Goal: Task Accomplishment & Management: Manage account settings

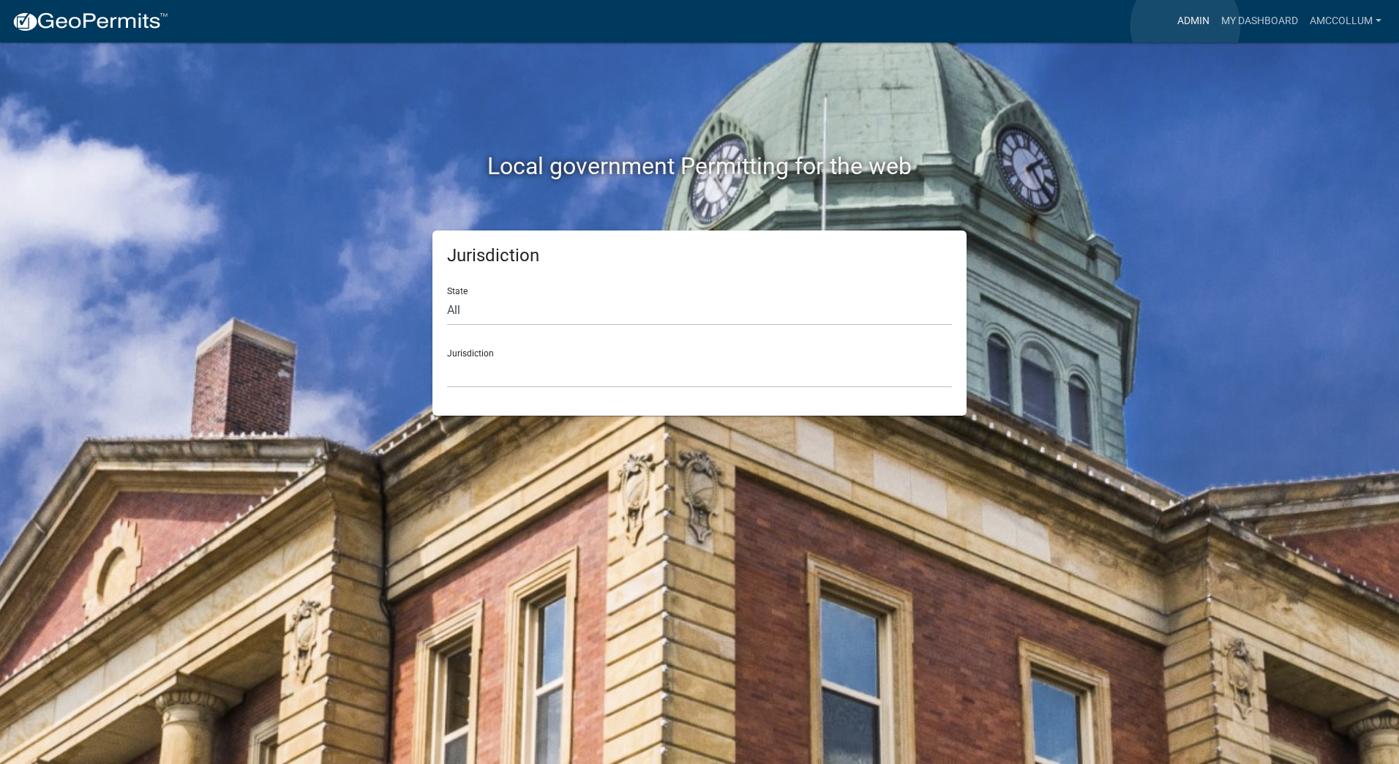
click at [1185, 26] on link "Admin" at bounding box center [1193, 21] width 44 height 28
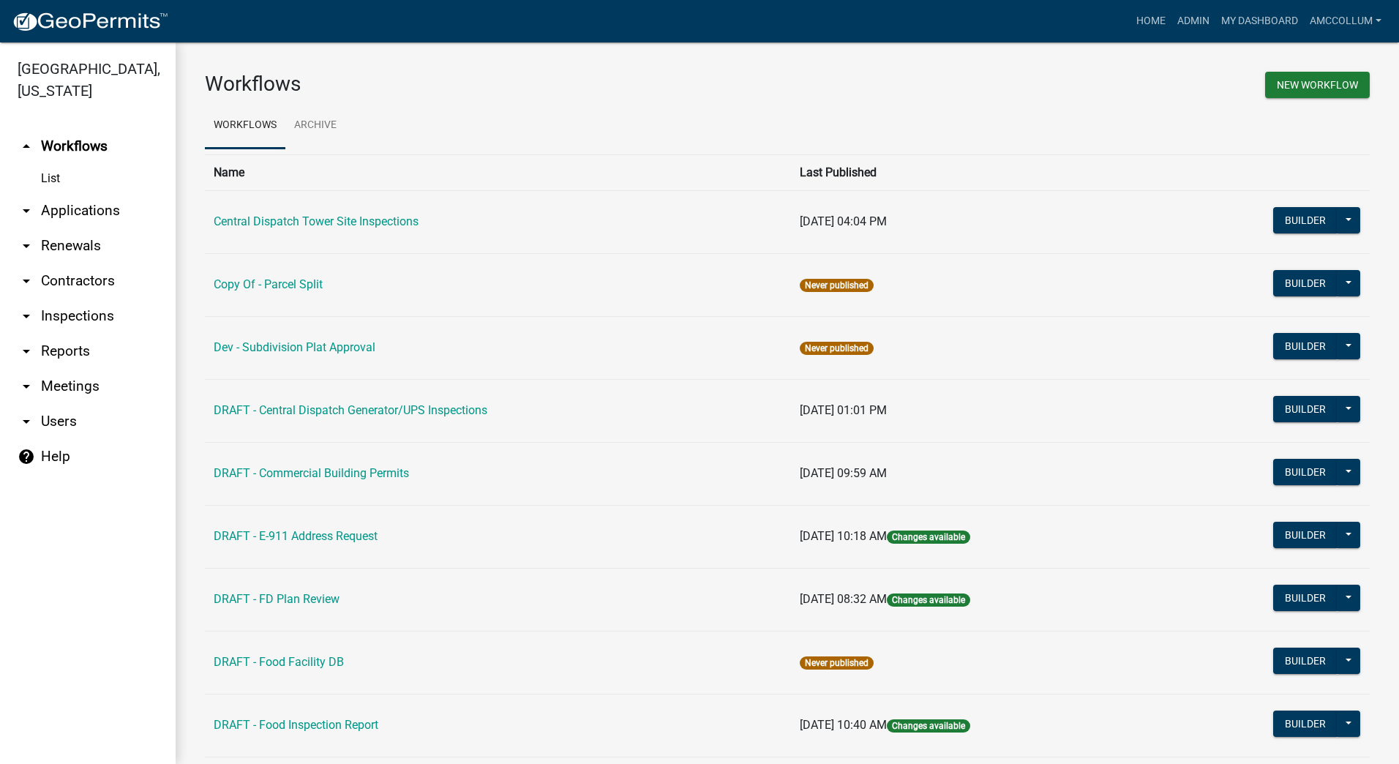
click at [84, 193] on link "arrow_drop_down Applications" at bounding box center [88, 210] width 176 height 35
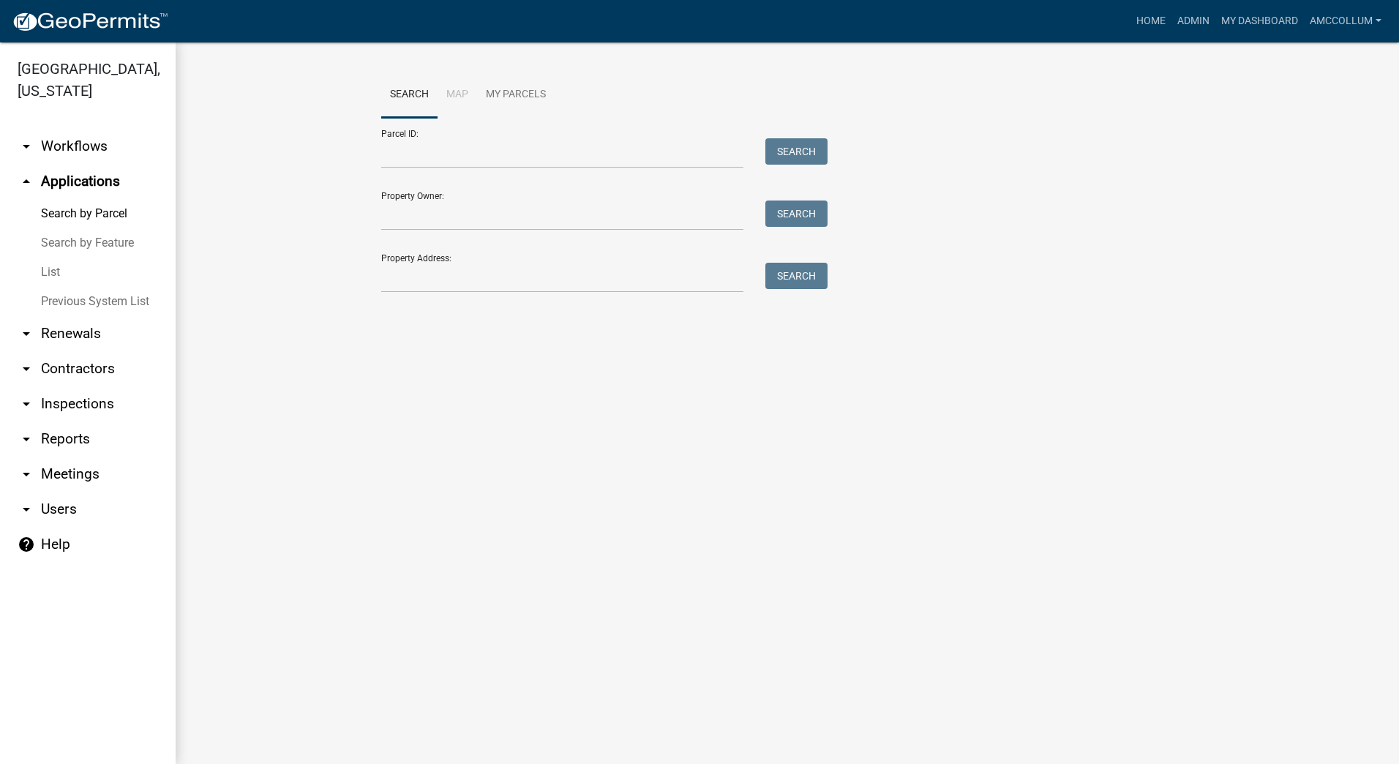
click at [49, 258] on link "List" at bounding box center [88, 272] width 176 height 29
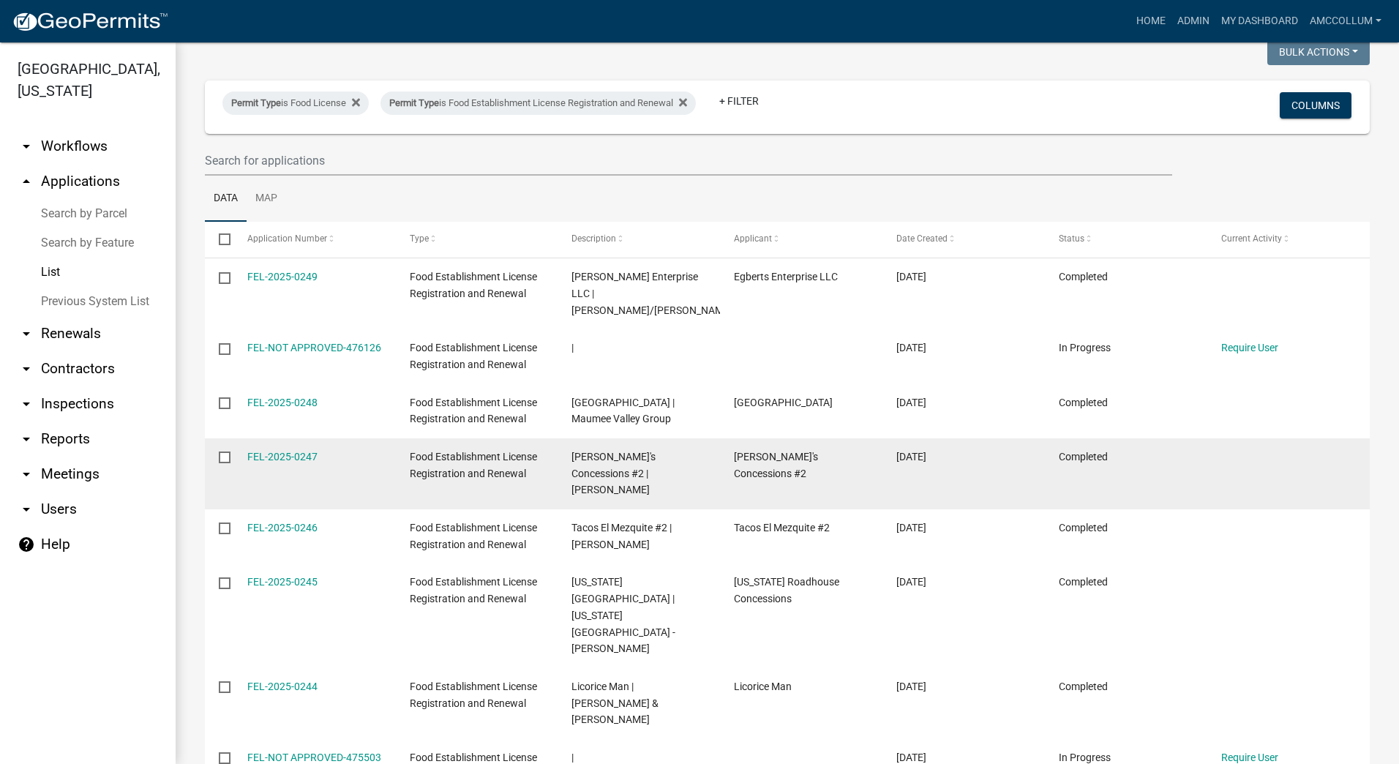
scroll to position [252, 0]
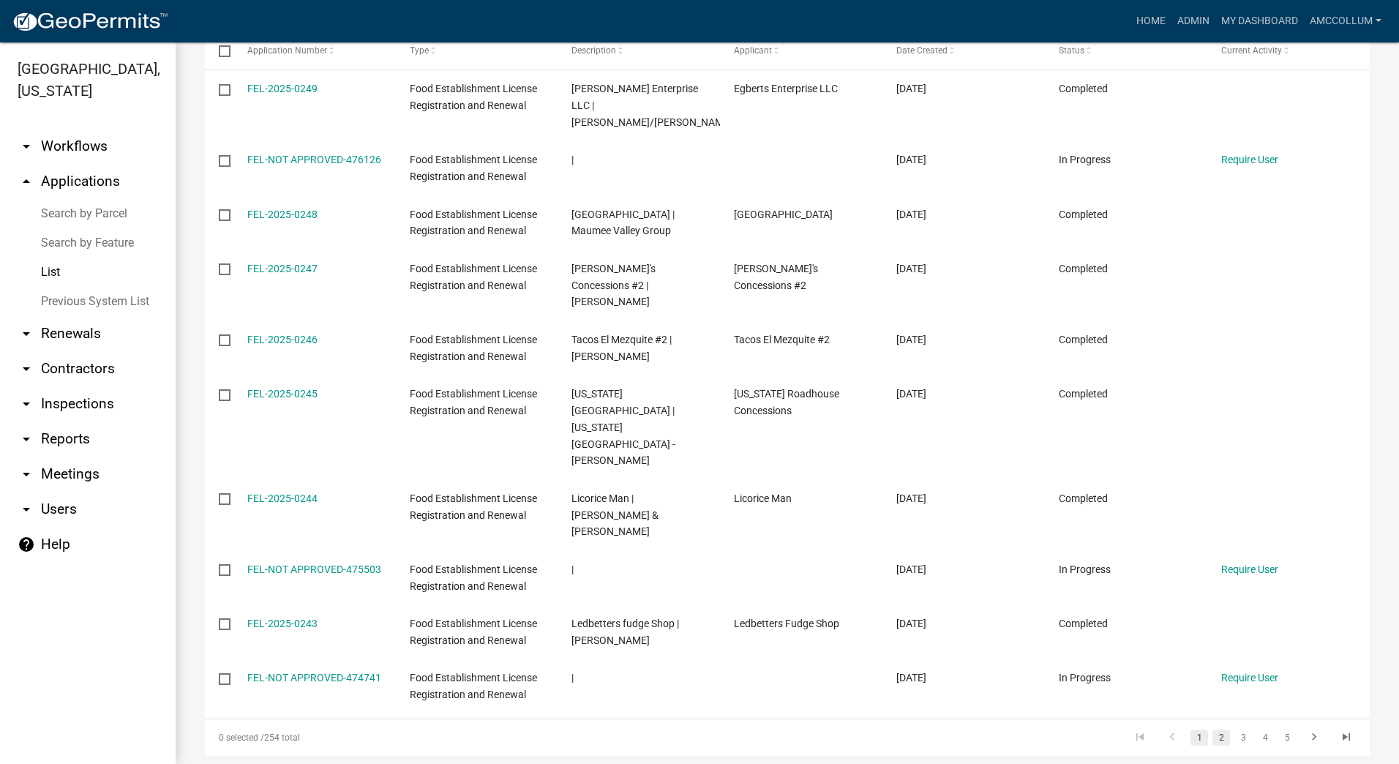
click at [1212, 729] on link "2" at bounding box center [1221, 737] width 18 height 16
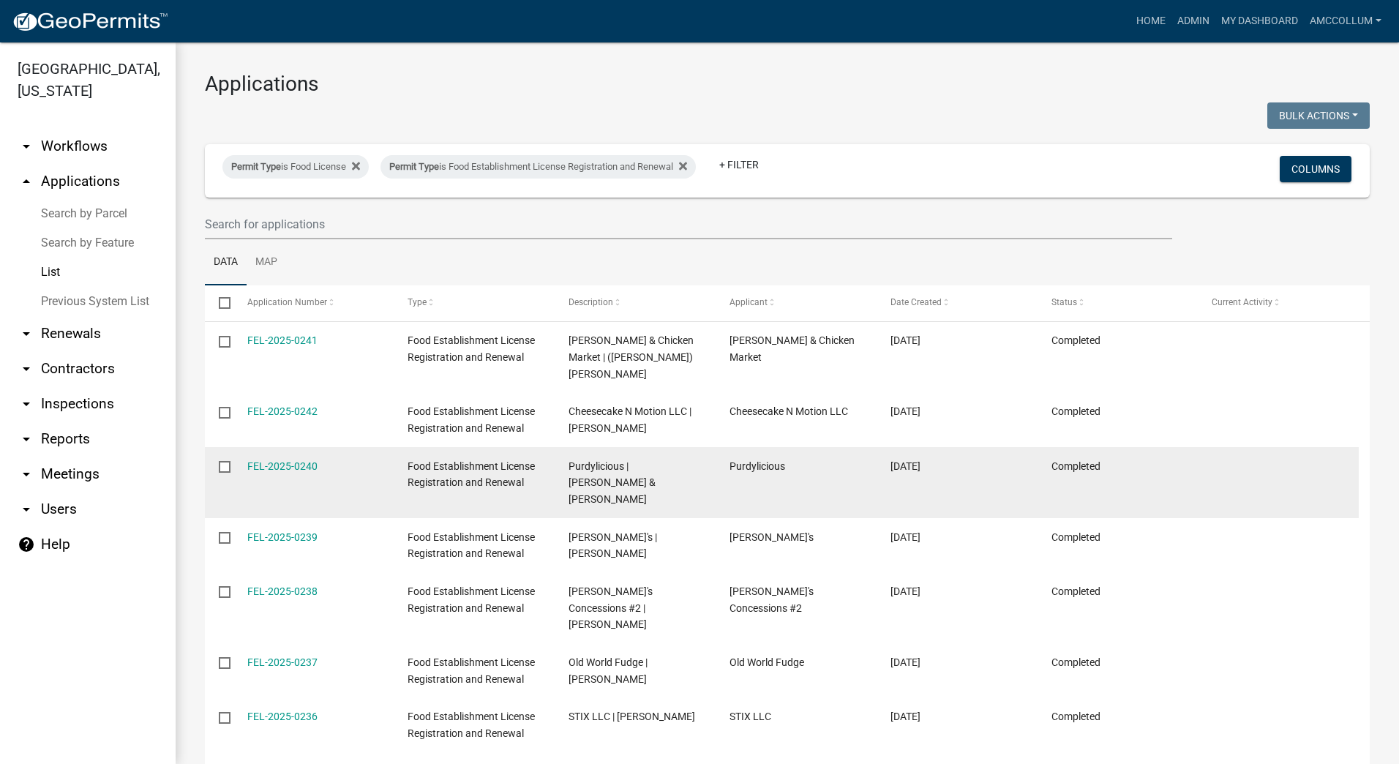
scroll to position [285, 0]
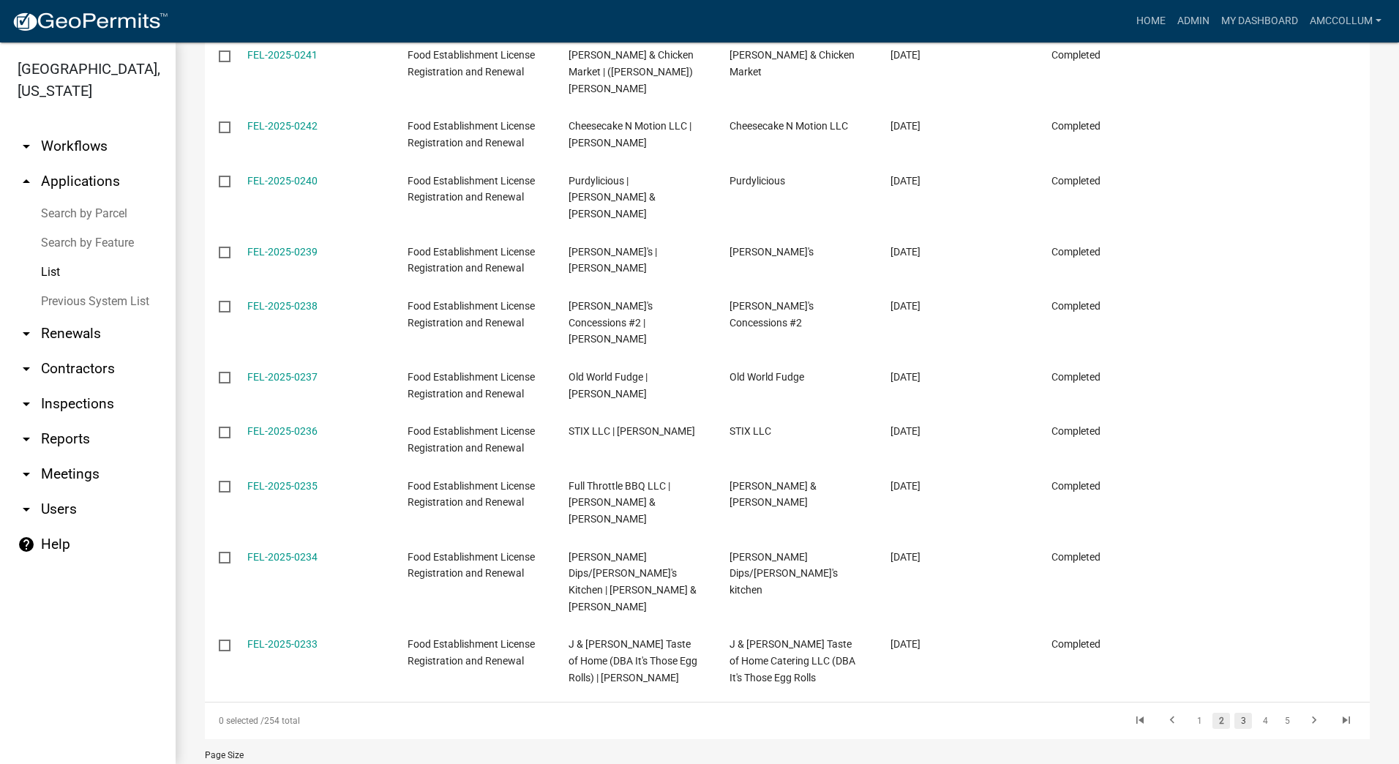
click at [1234, 713] on link "3" at bounding box center [1243, 721] width 18 height 16
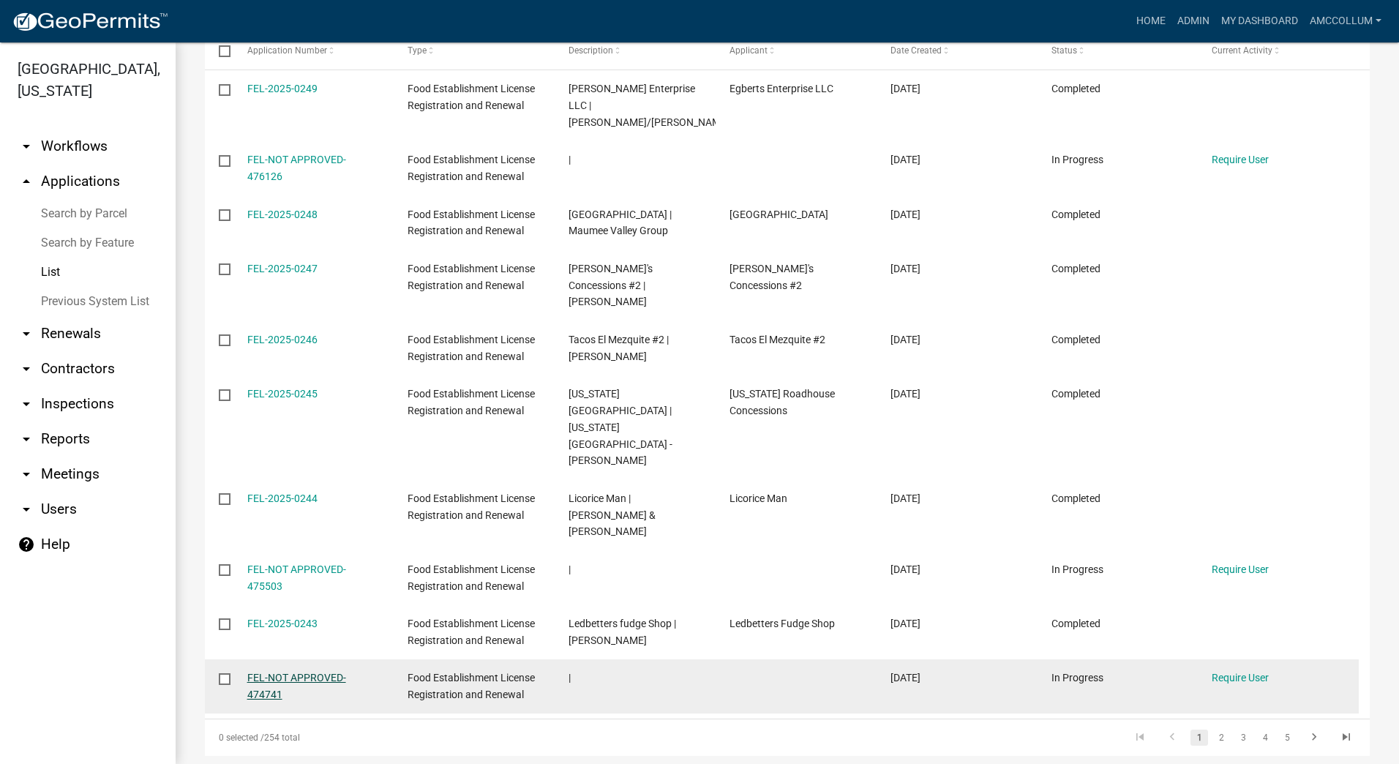
click at [342, 672] on link "FEL-NOT APPROVED-474741" at bounding box center [296, 686] width 99 height 29
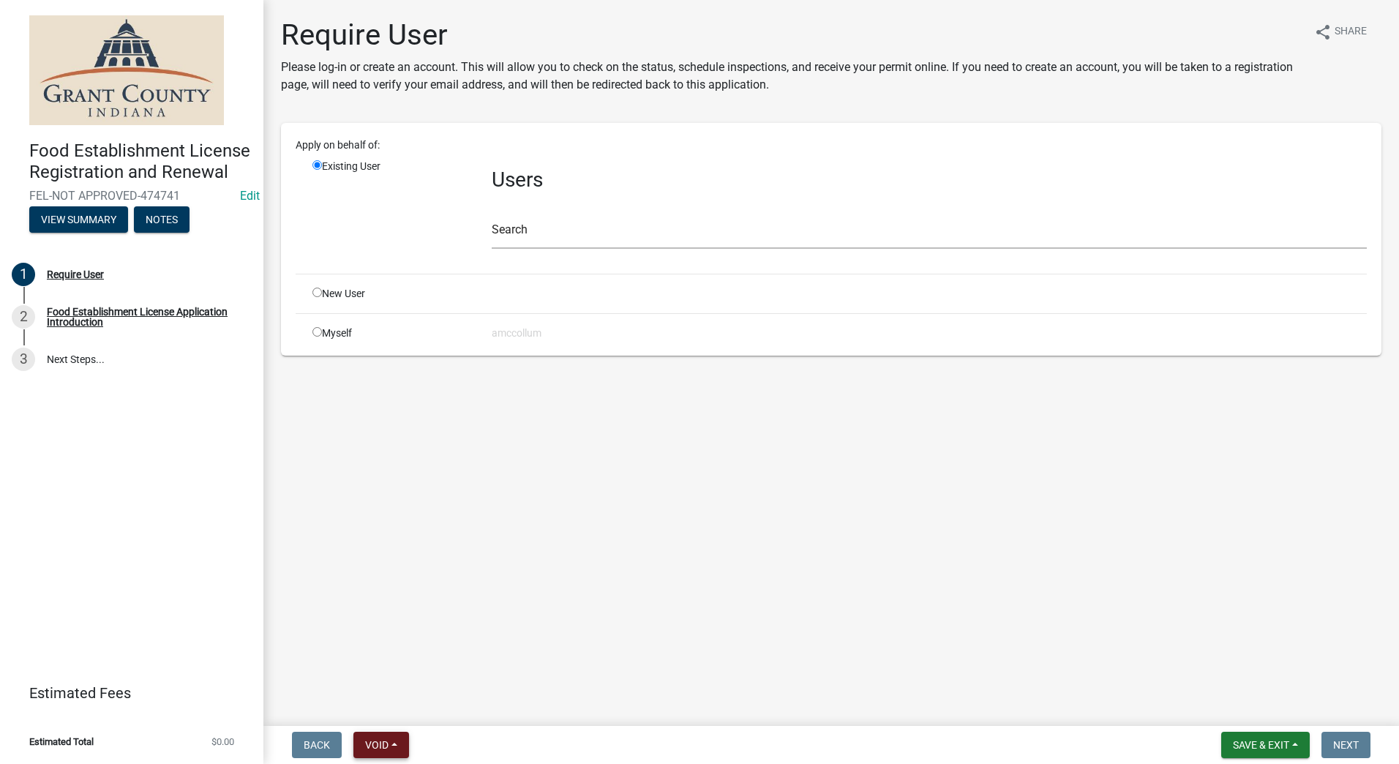
click at [380, 751] on span "Void" at bounding box center [376, 745] width 23 height 12
click at [399, 706] on button "Void" at bounding box center [411, 706] width 117 height 35
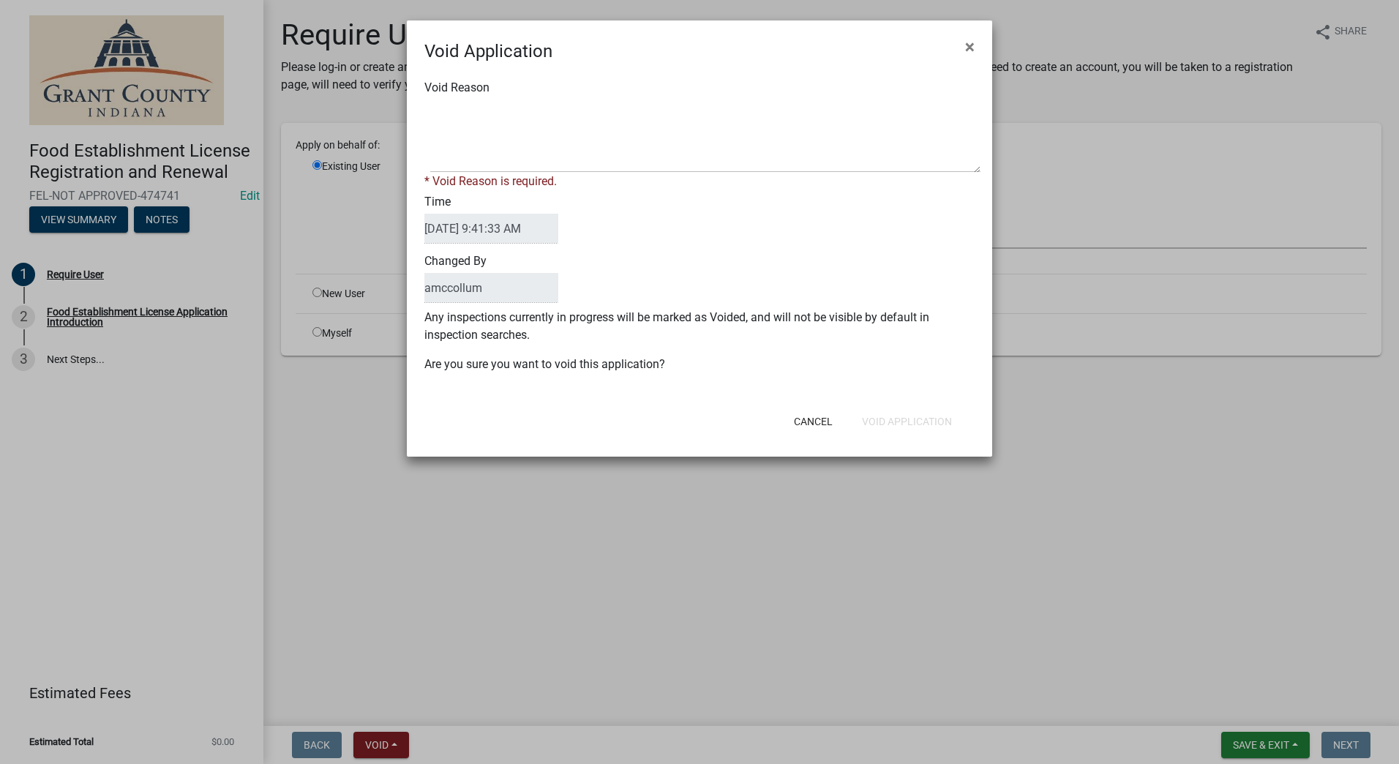
click at [560, 97] on div "Void Reason * Void Reason is required." at bounding box center [699, 134] width 572 height 111
click at [553, 119] on textarea "Void Reason" at bounding box center [705, 135] width 550 height 73
type textarea "Unkown"
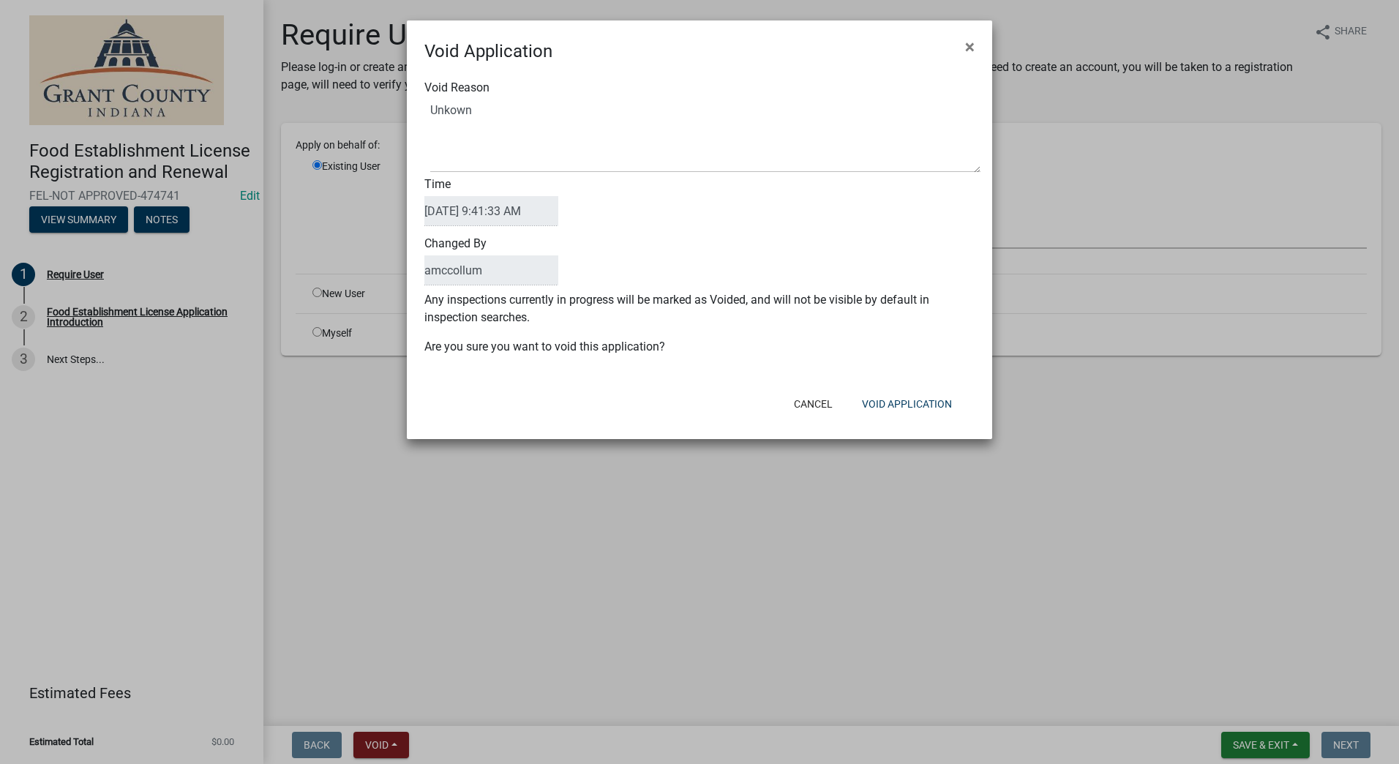
click at [668, 416] on div "Cancel Void Application" at bounding box center [795, 404] width 361 height 38
click at [912, 396] on button "Void Application" at bounding box center [906, 404] width 113 height 26
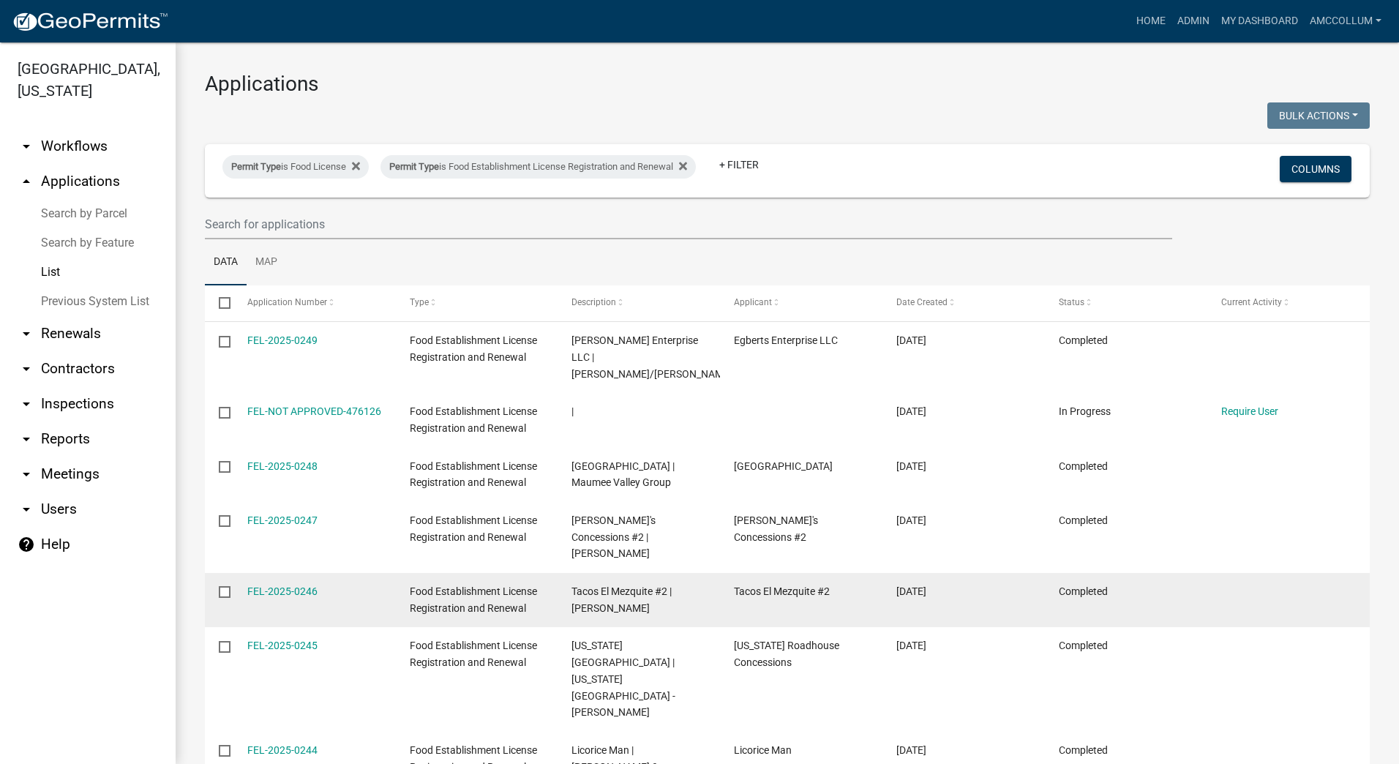
scroll to position [268, 0]
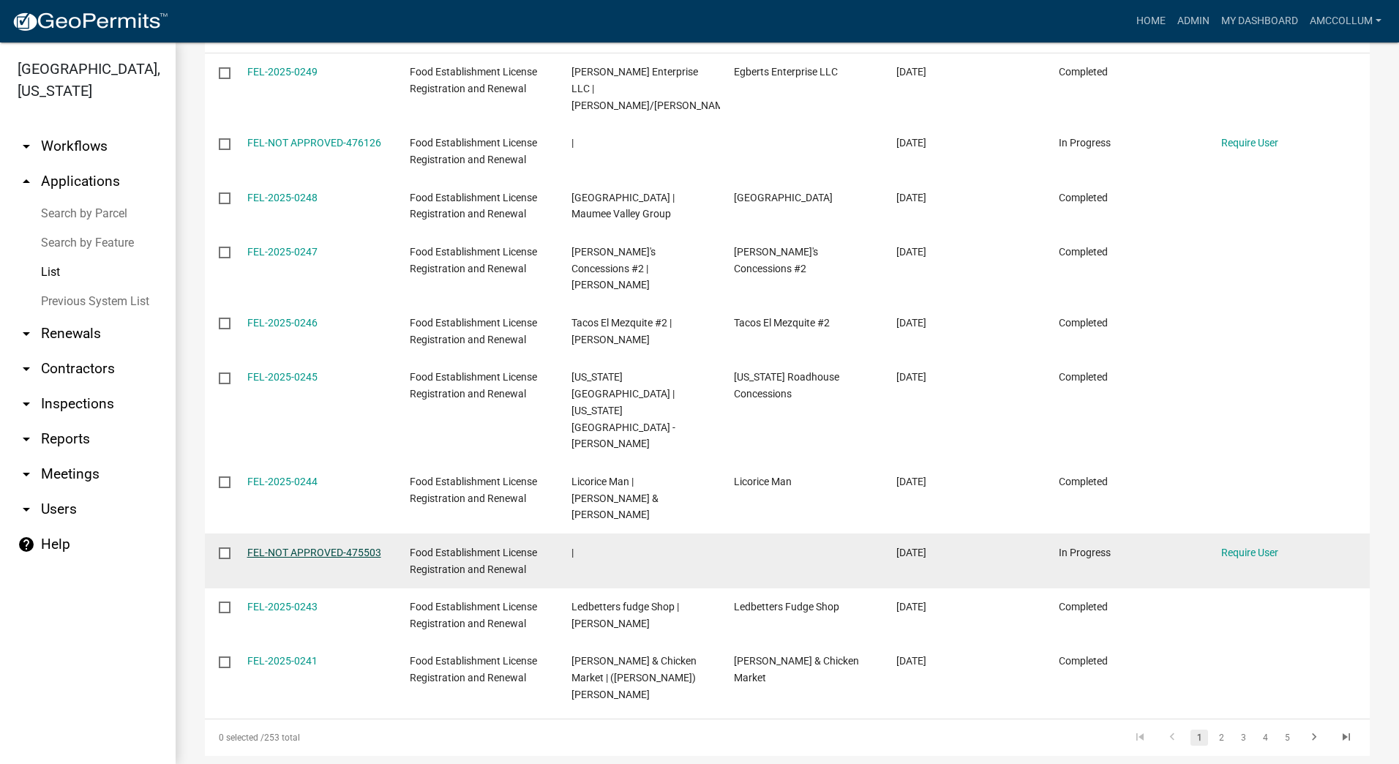
click at [301, 547] on link "FEL-NOT APPROVED-475503" at bounding box center [314, 553] width 134 height 12
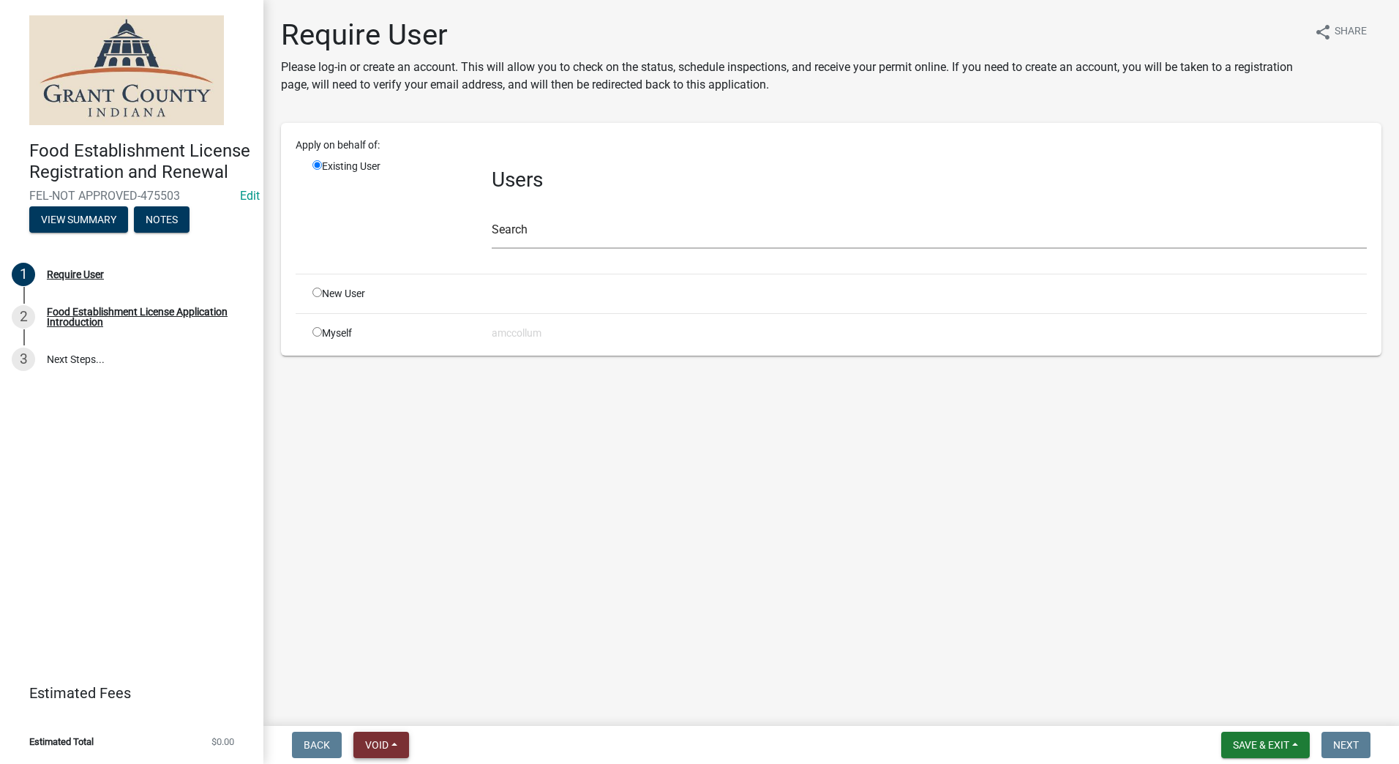
click at [374, 736] on button "Void" at bounding box center [381, 745] width 56 height 26
click at [391, 710] on button "Void" at bounding box center [411, 706] width 117 height 35
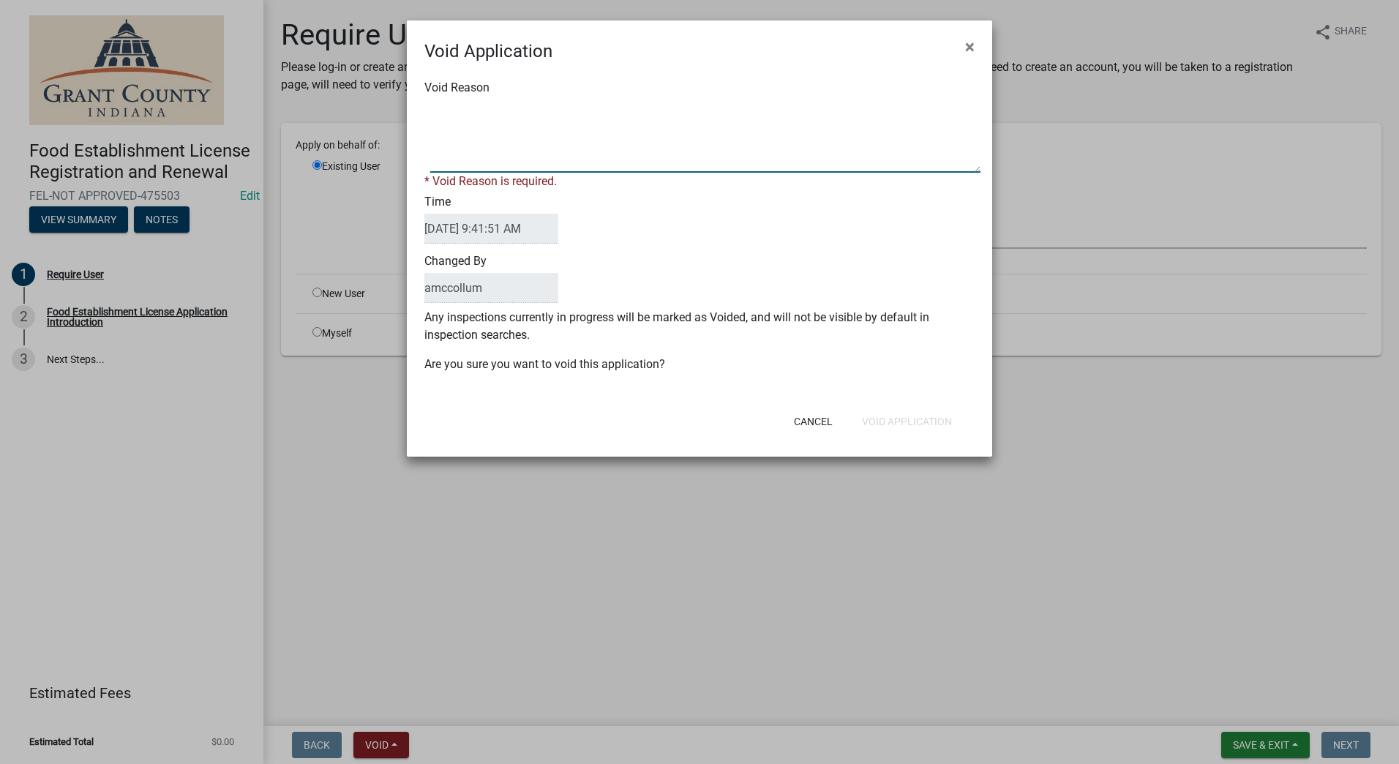
click at [536, 108] on textarea "Void Reason" at bounding box center [705, 135] width 550 height 73
type textarea "Unkown"
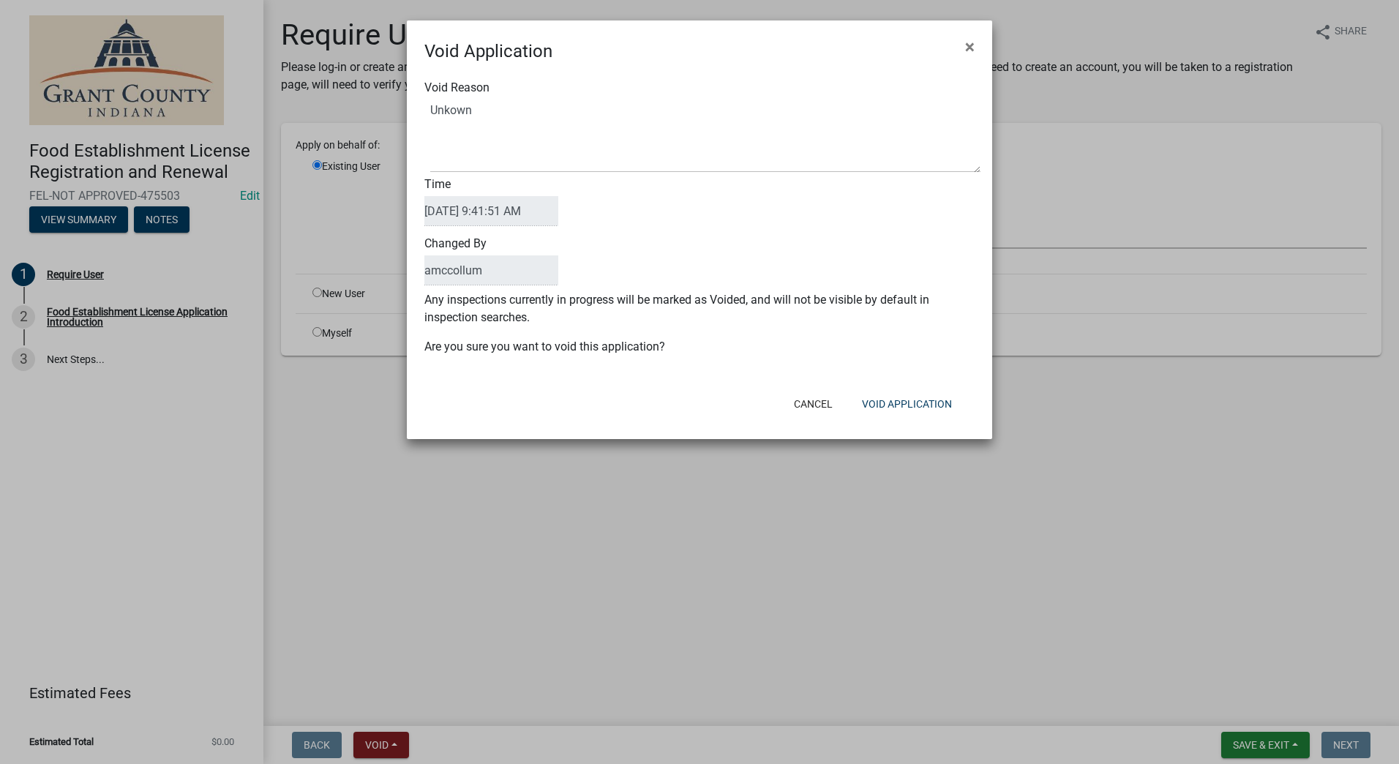
click at [850, 383] on div "Void Reason Time [DATE] 9:41:51 AM Changed By amccollum Any inspections current…" at bounding box center [699, 224] width 585 height 320
click at [877, 399] on button "Void Application" at bounding box center [906, 404] width 113 height 26
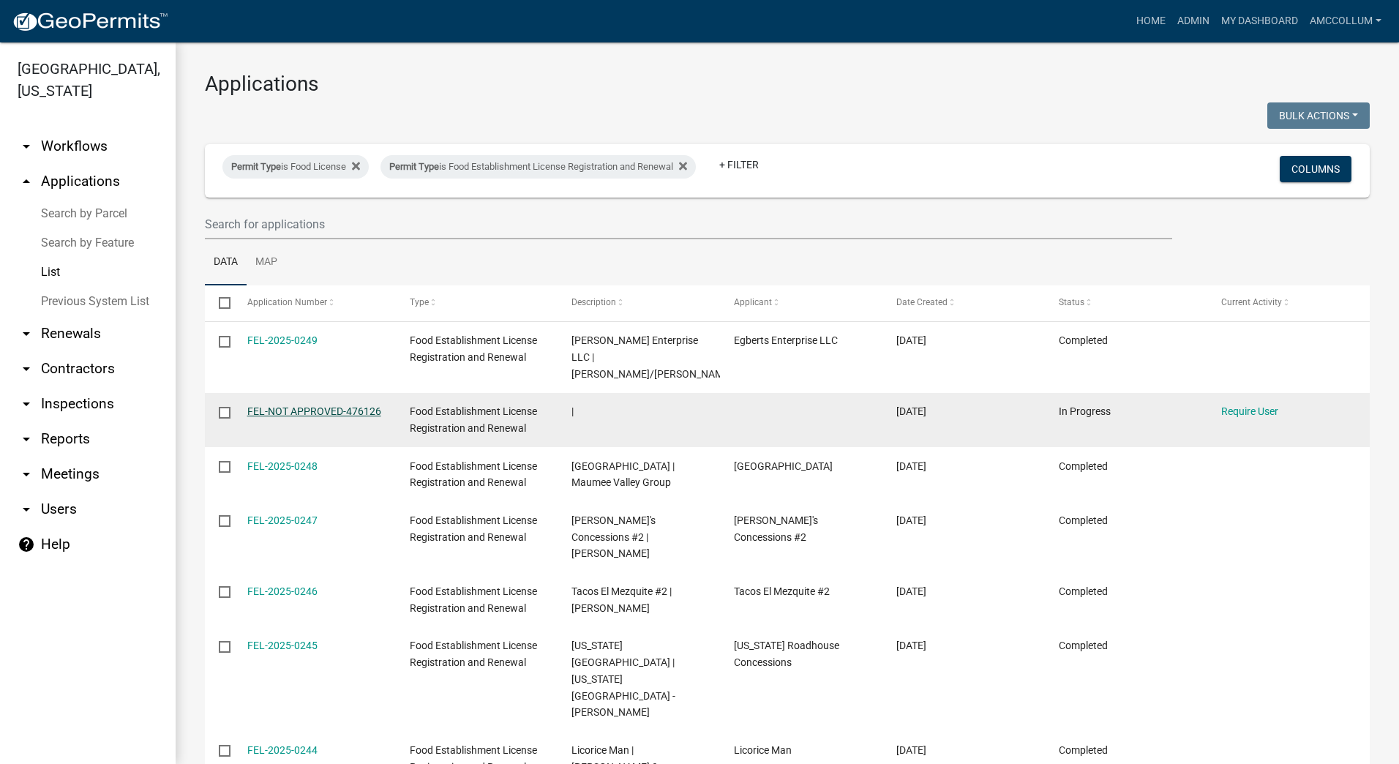
click at [318, 405] on link "FEL-NOT APPROVED-476126" at bounding box center [314, 411] width 134 height 12
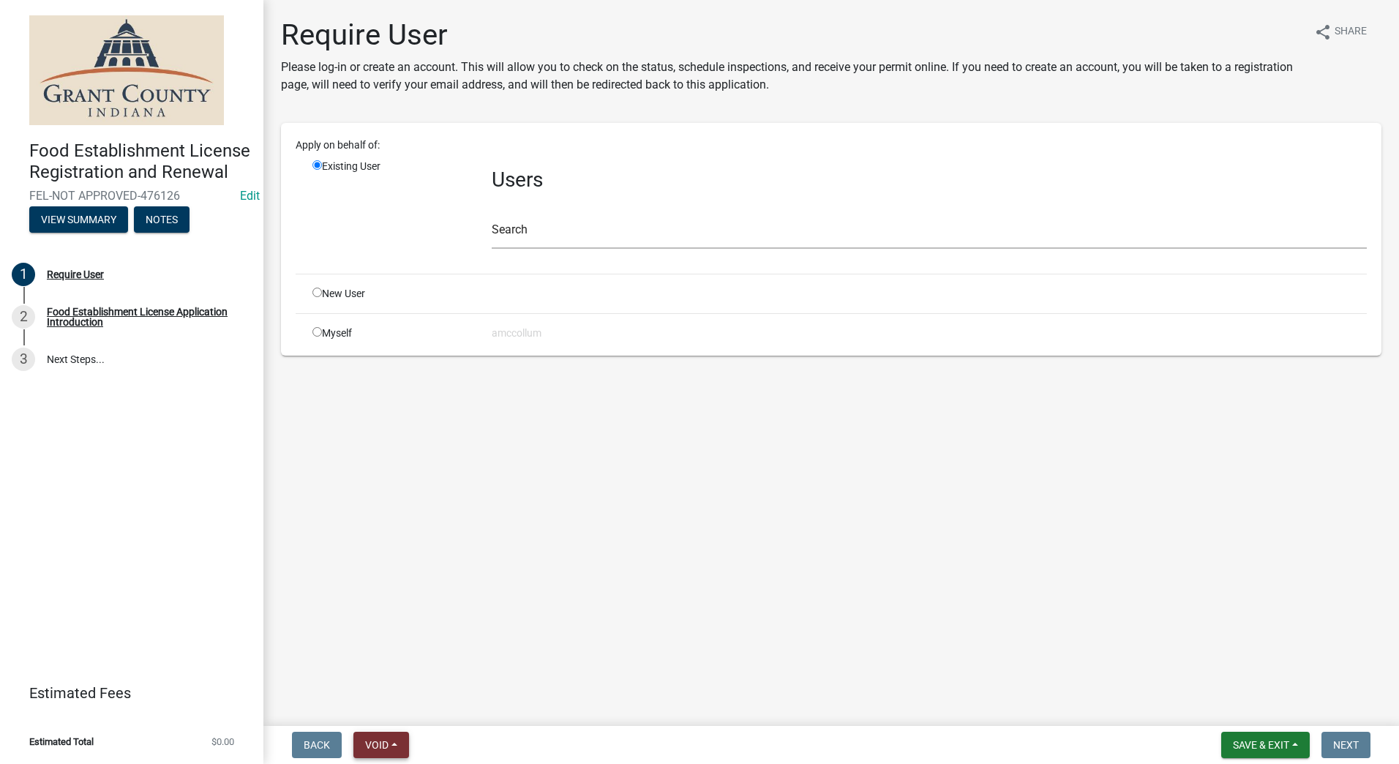
click at [380, 743] on span "Void" at bounding box center [376, 745] width 23 height 12
click at [394, 702] on button "Void" at bounding box center [411, 706] width 117 height 35
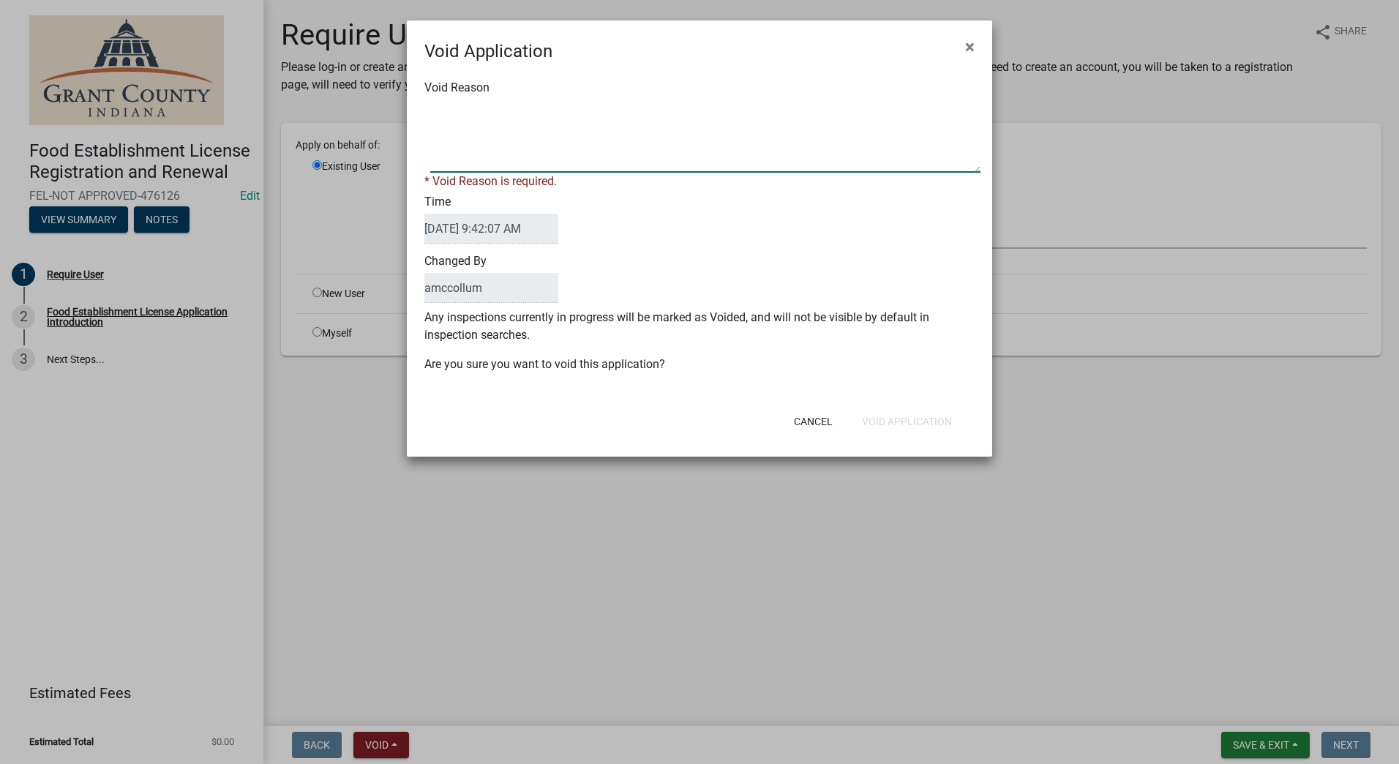
click at [489, 118] on textarea "Void Reason" at bounding box center [705, 135] width 550 height 73
type textarea "Unkown"
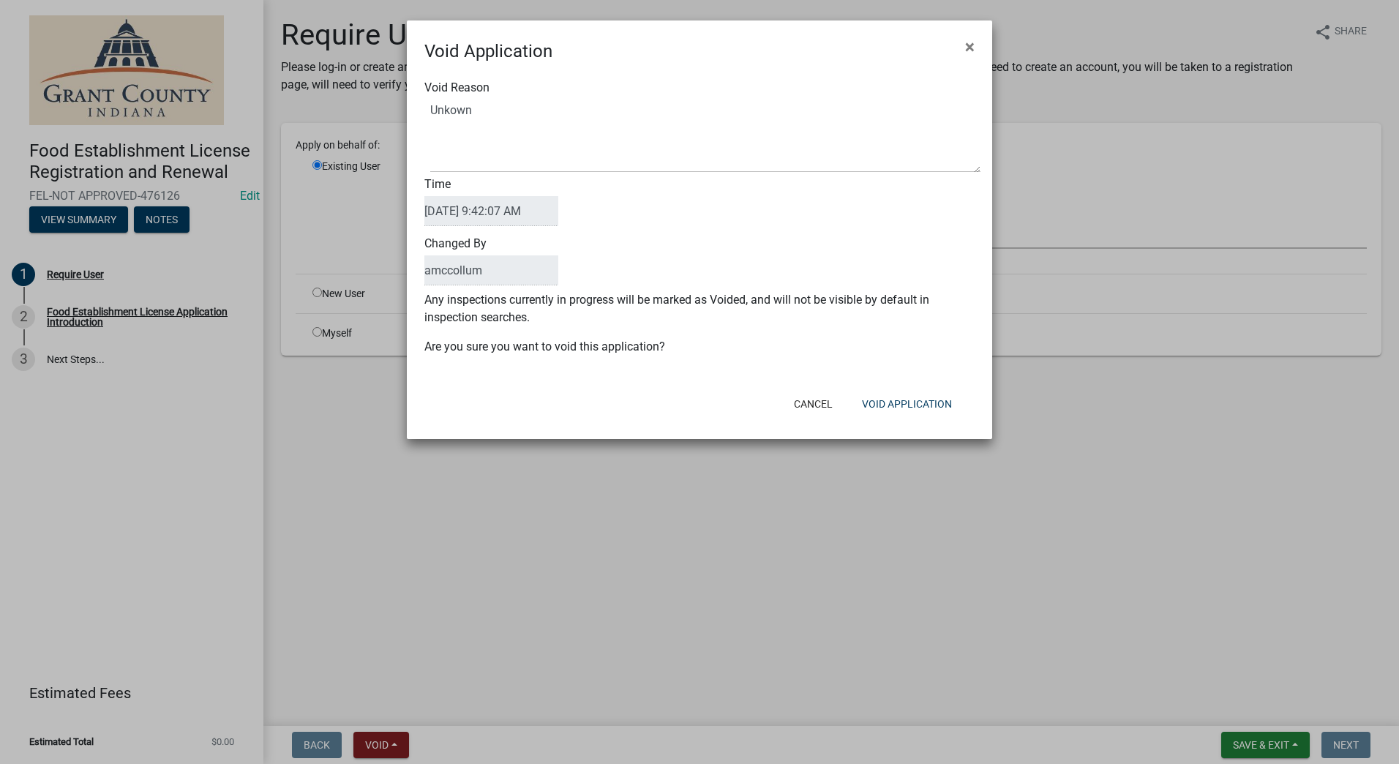
click at [811, 377] on div "Void Reason Time [DATE] 9:42:07 AM Changed By amccollum Any inspections current…" at bounding box center [699, 224] width 585 height 320
click at [903, 403] on button "Void Application" at bounding box center [906, 404] width 113 height 26
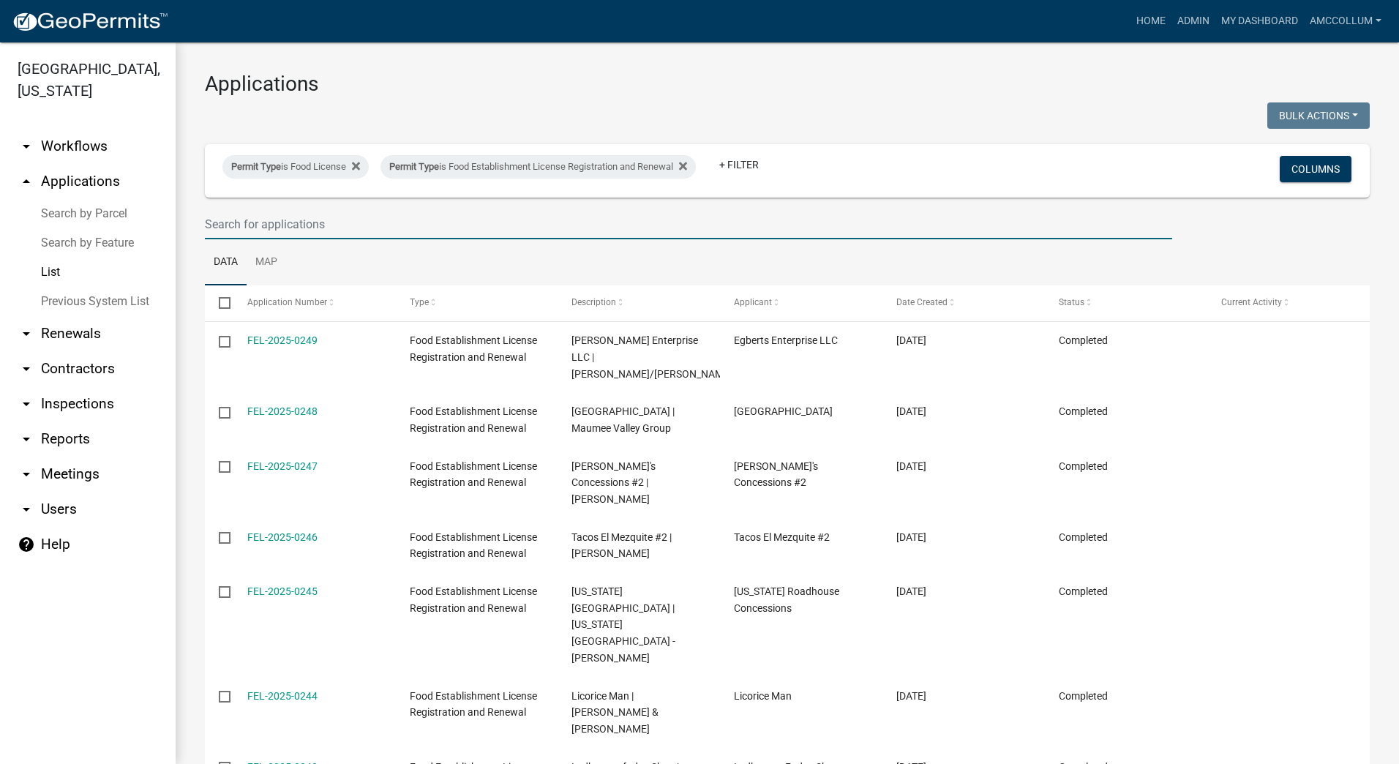
click at [353, 214] on input "text" at bounding box center [688, 224] width 967 height 30
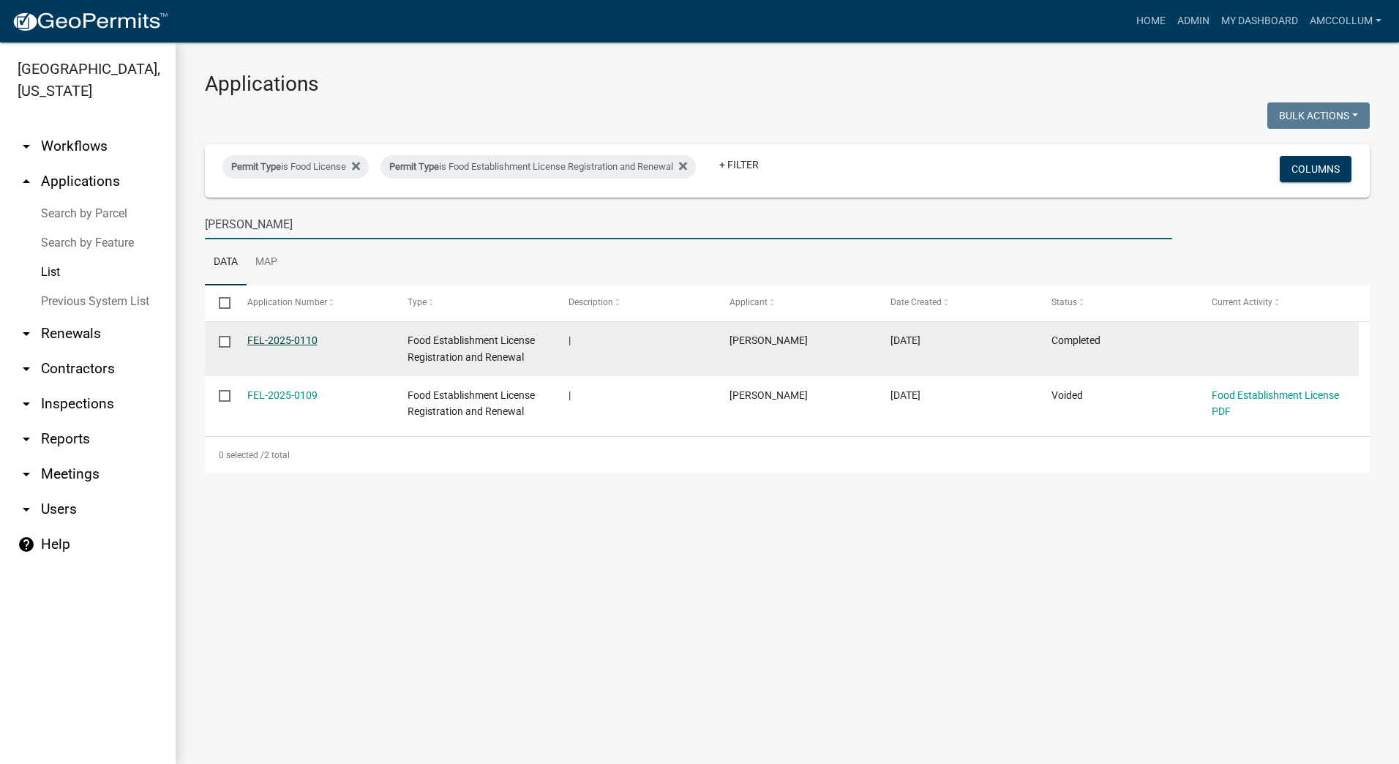
type input "[PERSON_NAME]"
click at [269, 338] on link "FEL-2025-0110" at bounding box center [282, 340] width 70 height 12
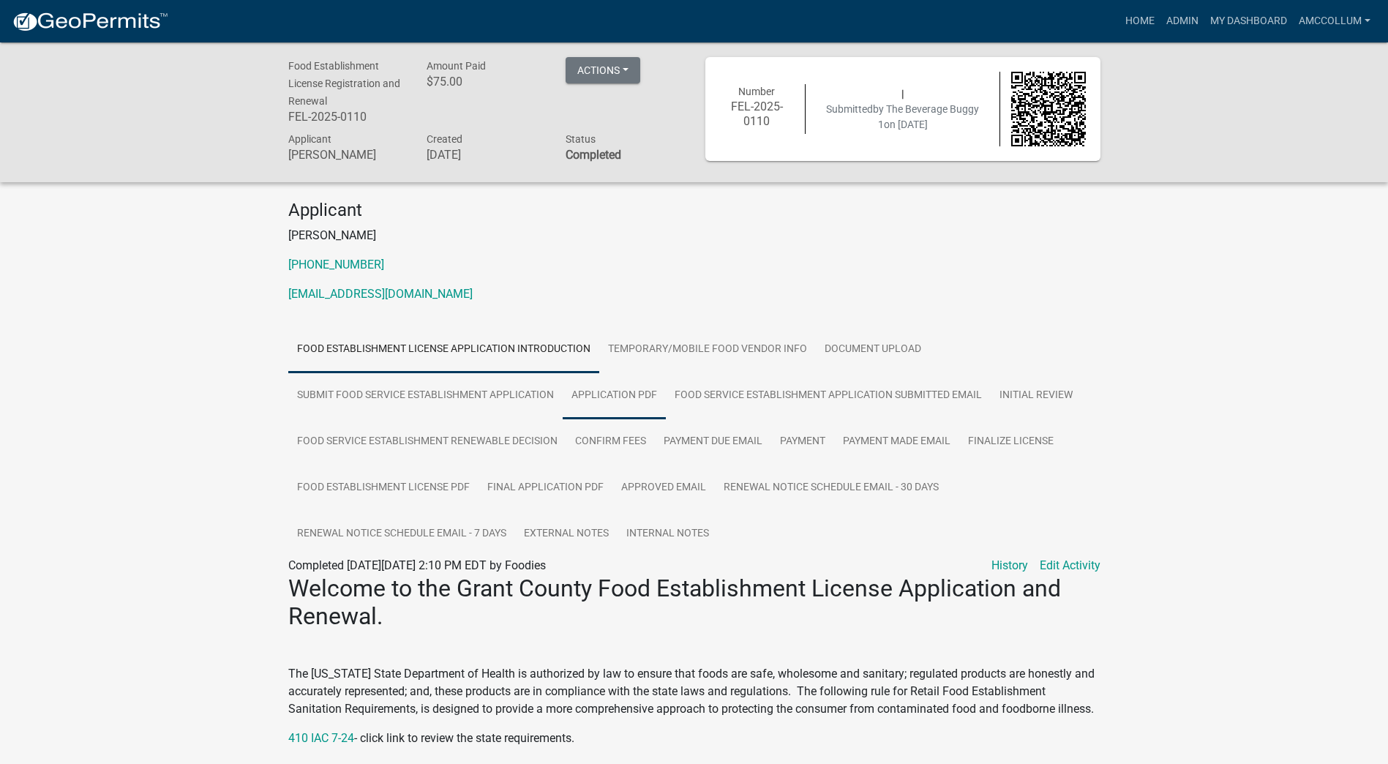
click at [609, 396] on link "Application PDF" at bounding box center [614, 395] width 103 height 47
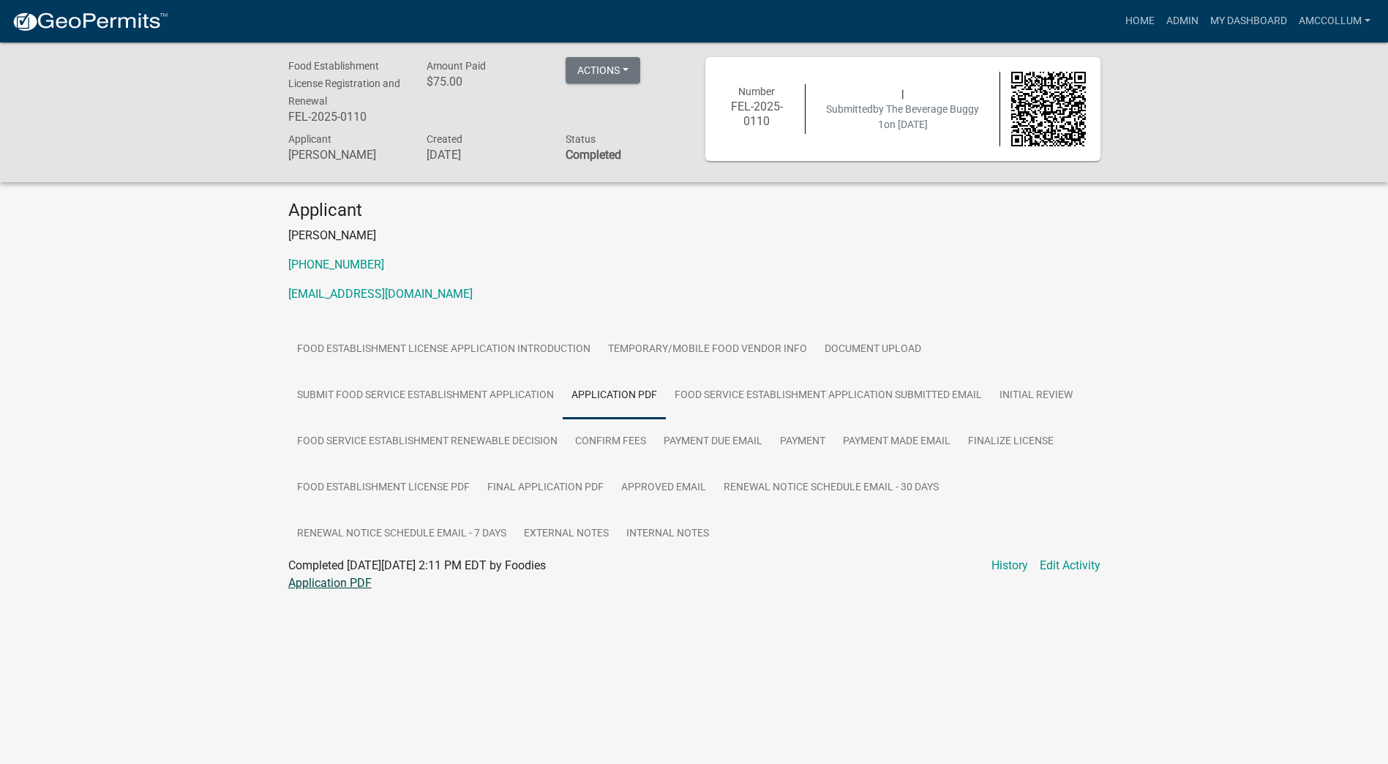
click at [318, 579] on link "Application PDF" at bounding box center [329, 583] width 83 height 14
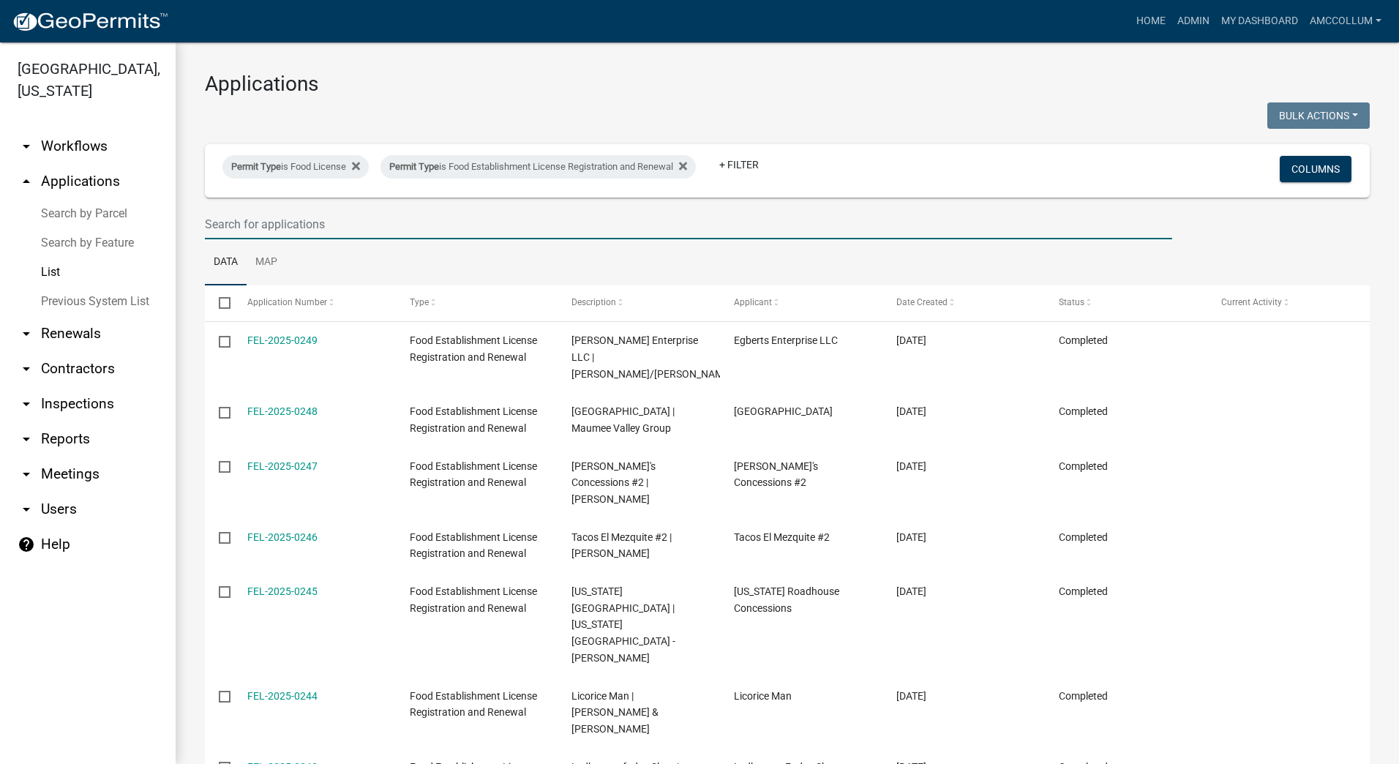
click at [279, 225] on input "text" at bounding box center [688, 224] width 967 height 30
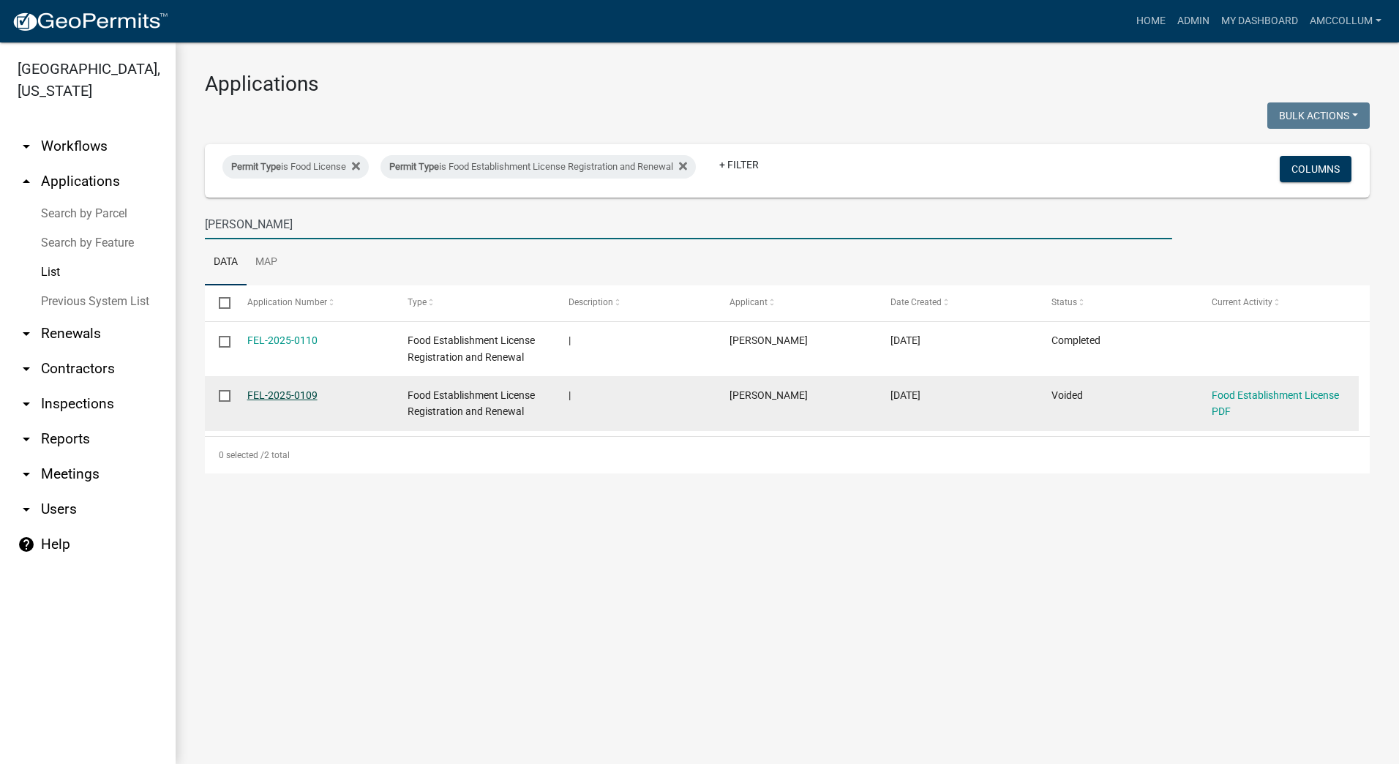
type input "[PERSON_NAME]"
click at [277, 393] on link "FEL-2025-0109" at bounding box center [282, 395] width 70 height 12
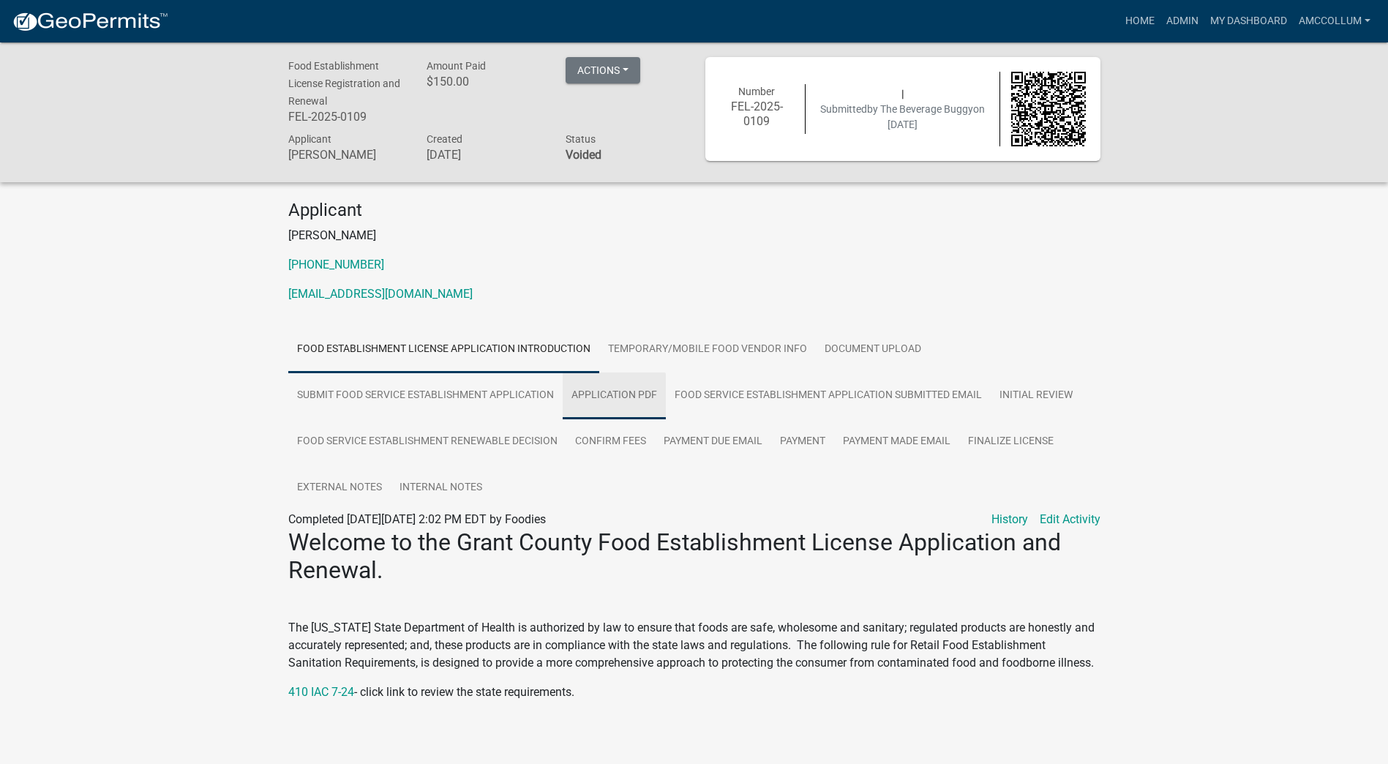
click at [634, 397] on link "Application PDF" at bounding box center [614, 395] width 103 height 47
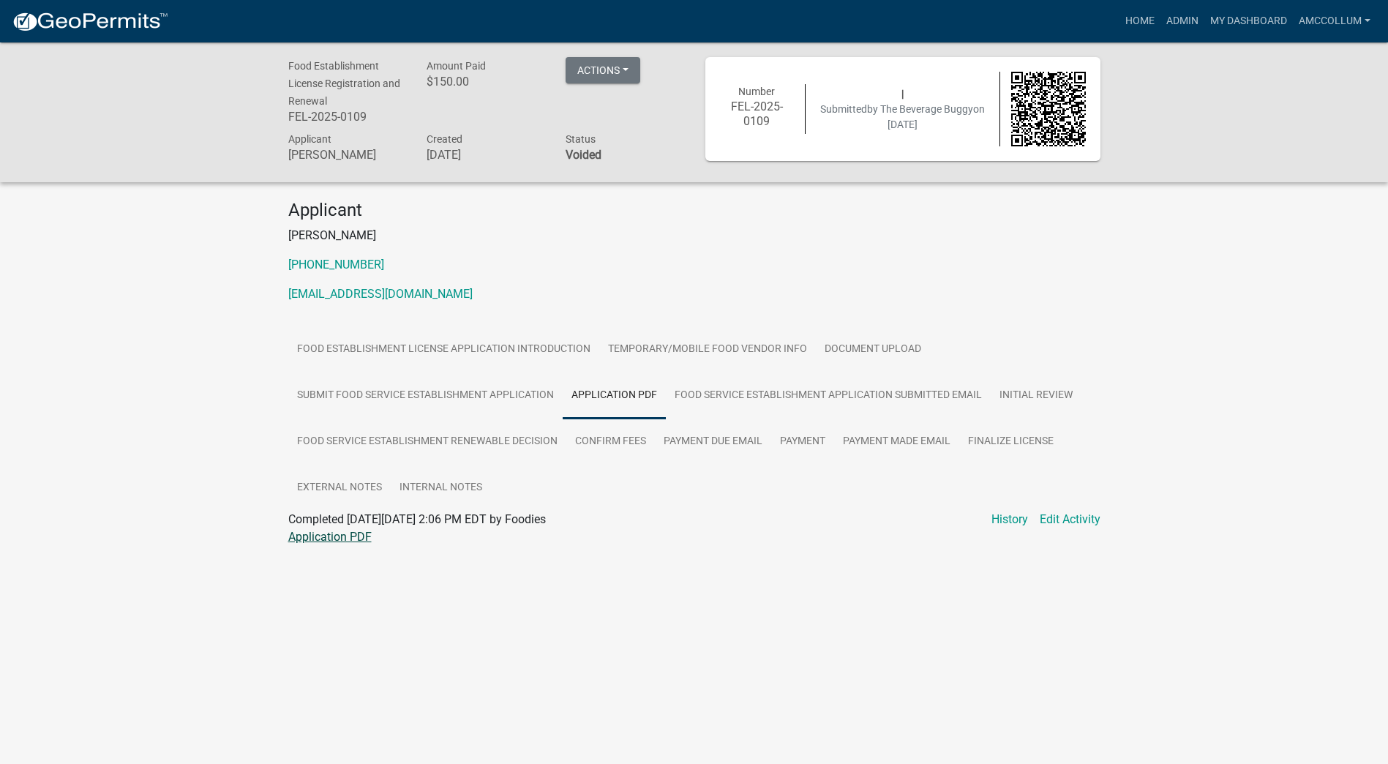
click at [303, 535] on link "Application PDF" at bounding box center [329, 537] width 83 height 14
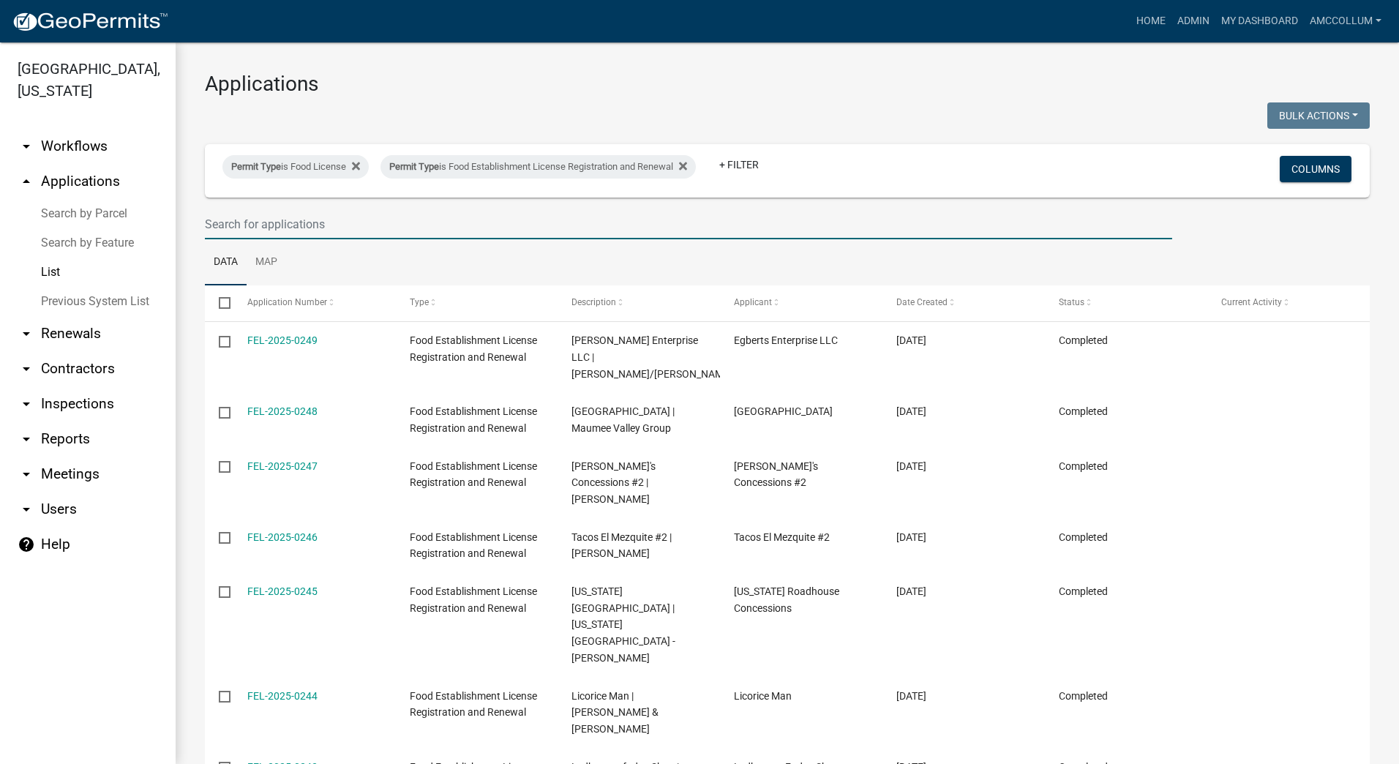
click at [268, 224] on input "text" at bounding box center [688, 224] width 967 height 30
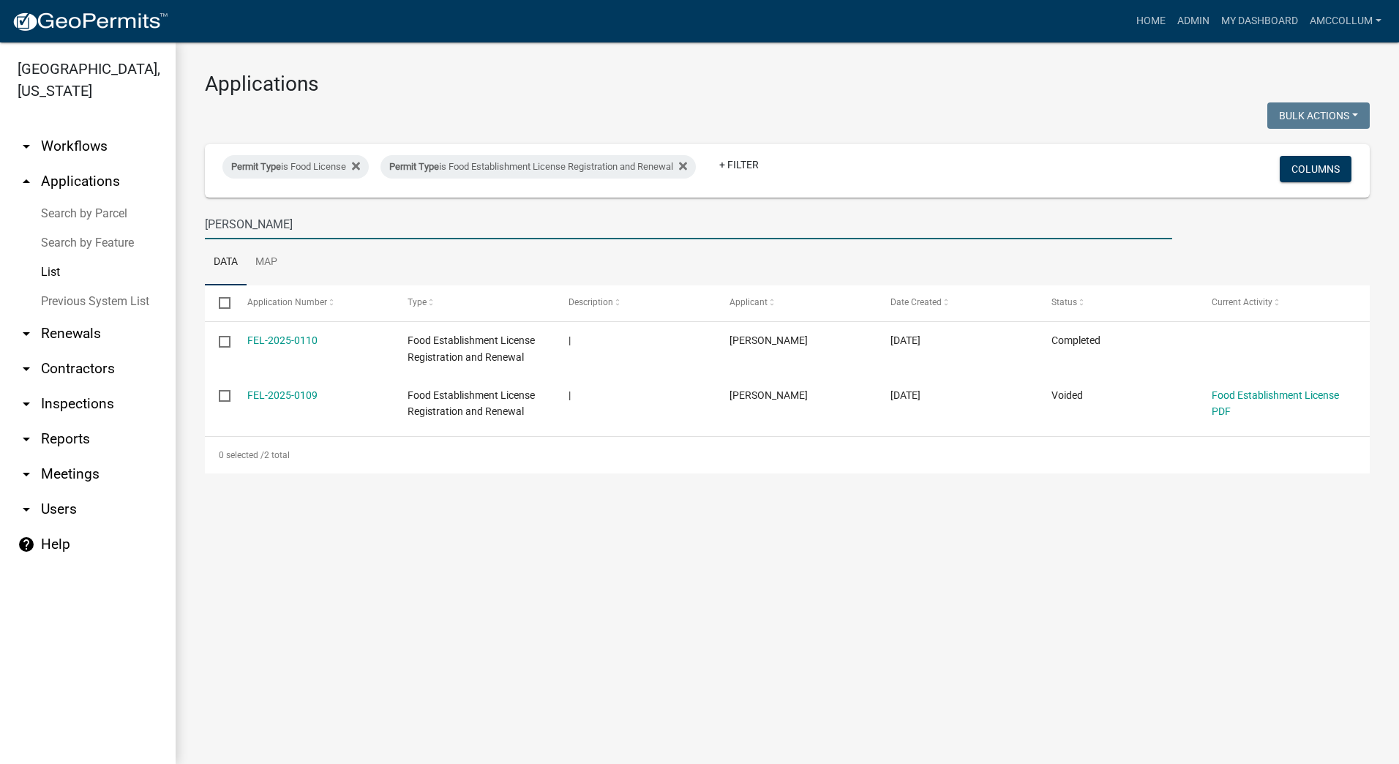
type input "[PERSON_NAME]"
